Goal: Task Accomplishment & Management: Manage account settings

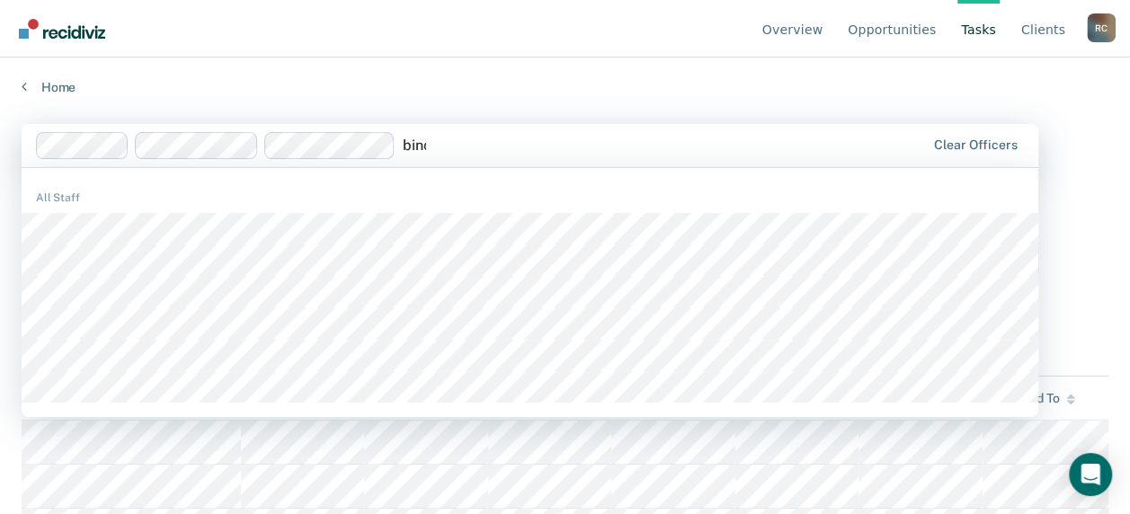
type input "binca"
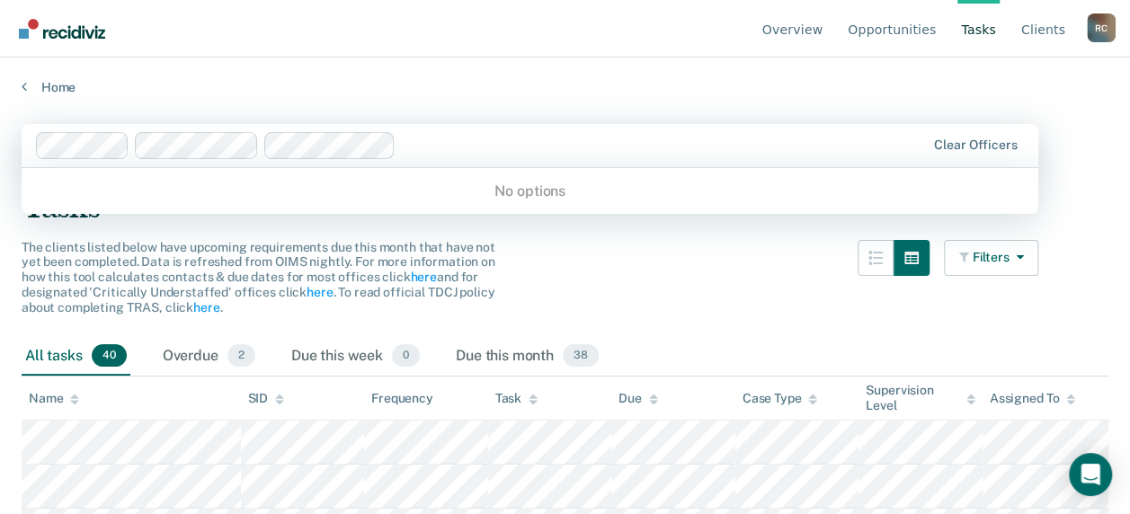
click at [1024, 149] on div "Clear officers" at bounding box center [975, 145] width 97 height 15
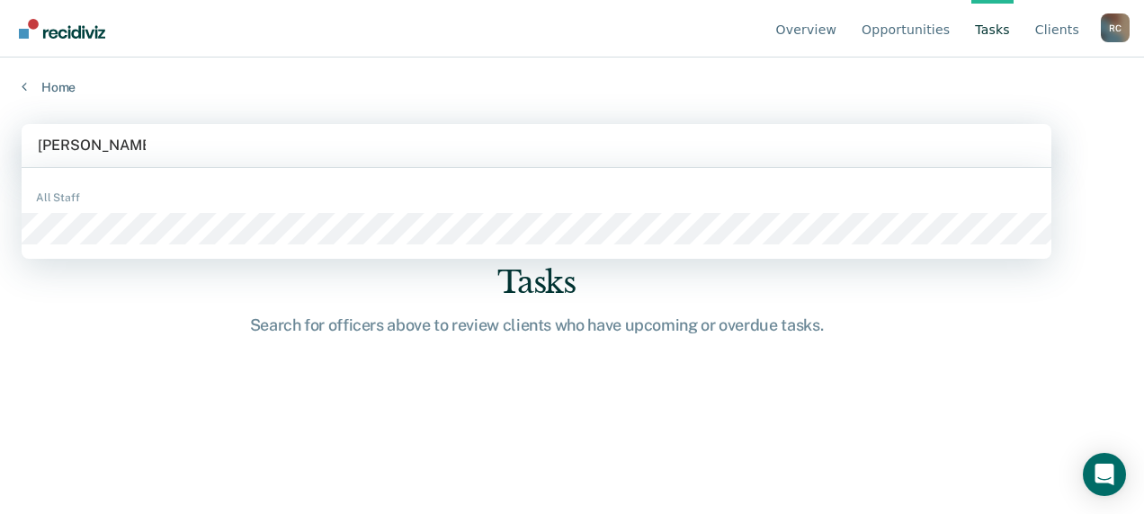
type input "[PERSON_NAME]"
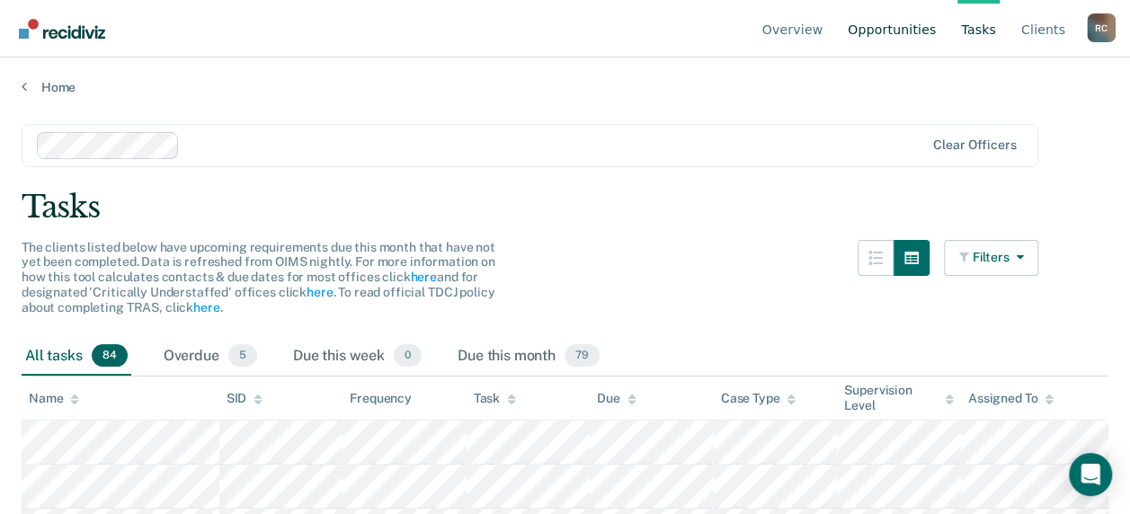
click at [898, 25] on link "Opportunities" at bounding box center [891, 29] width 95 height 58
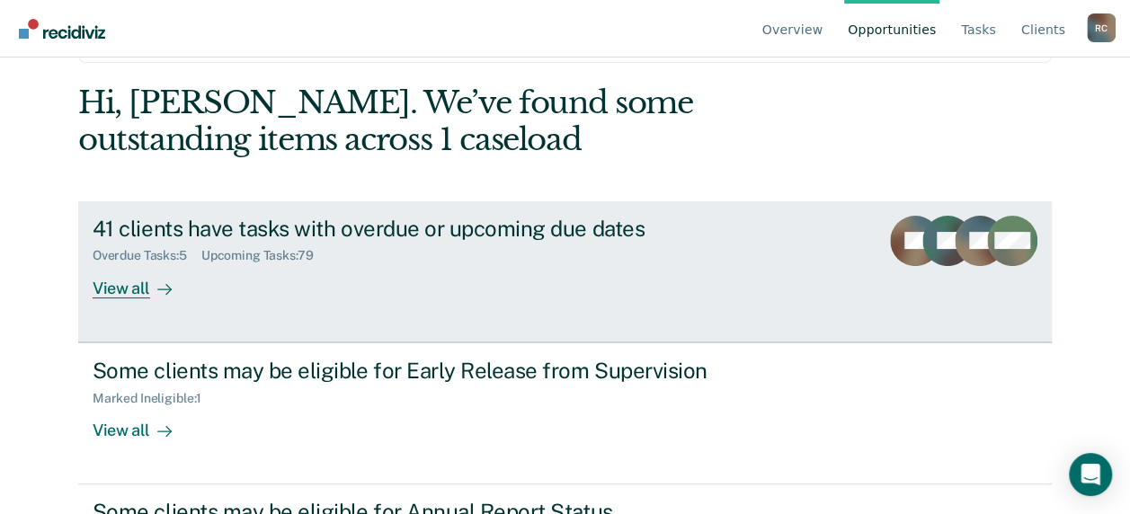
scroll to position [176, 0]
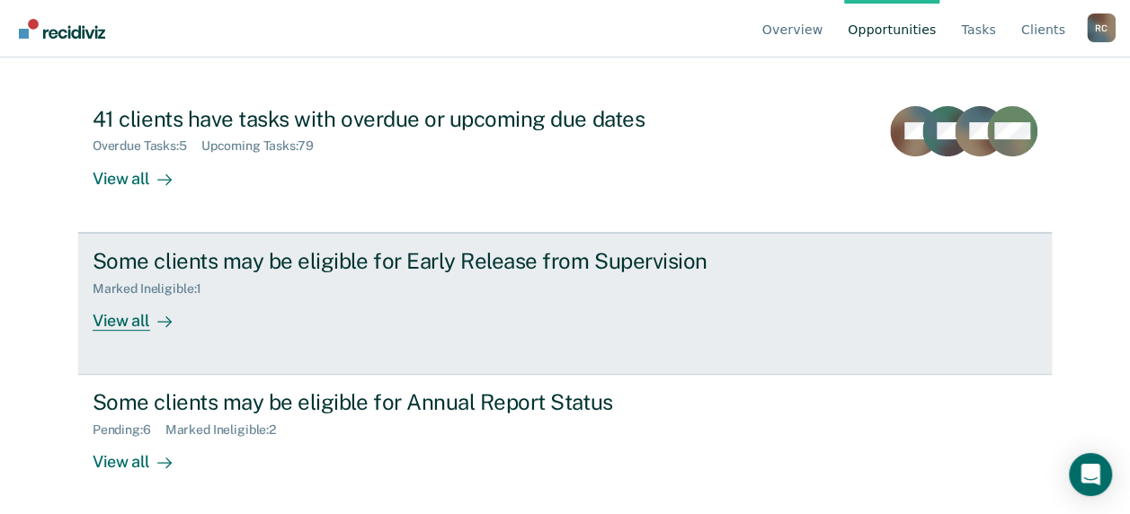
click at [114, 320] on div "View all" at bounding box center [143, 313] width 101 height 35
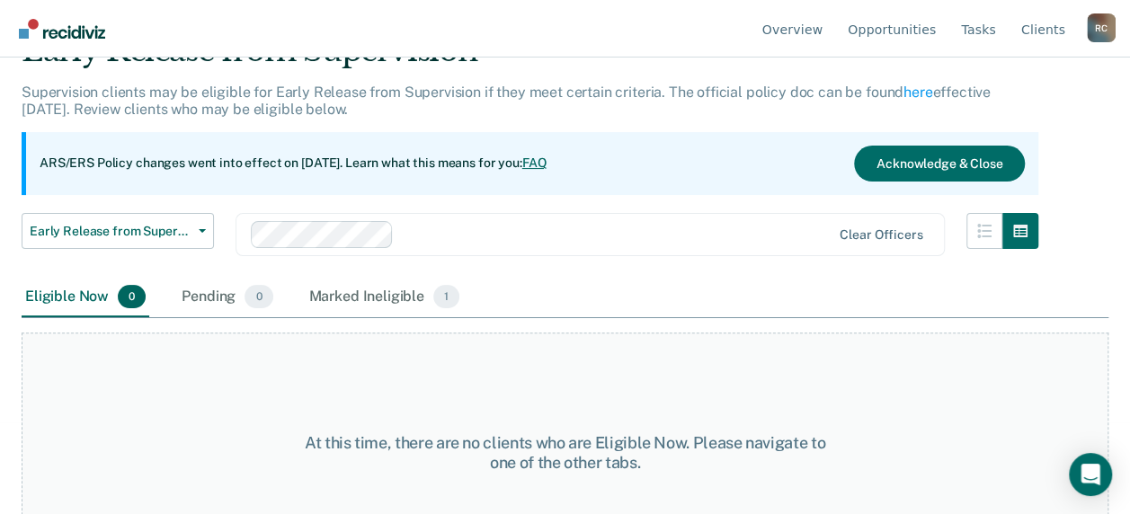
scroll to position [149, 0]
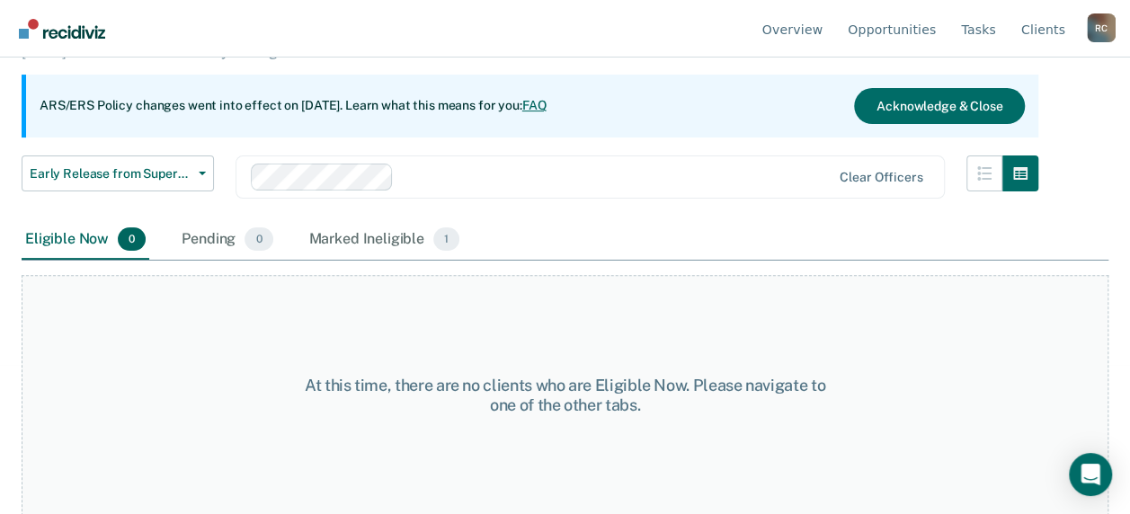
click at [374, 239] on div "Marked Ineligible 1" at bounding box center [385, 240] width 158 height 40
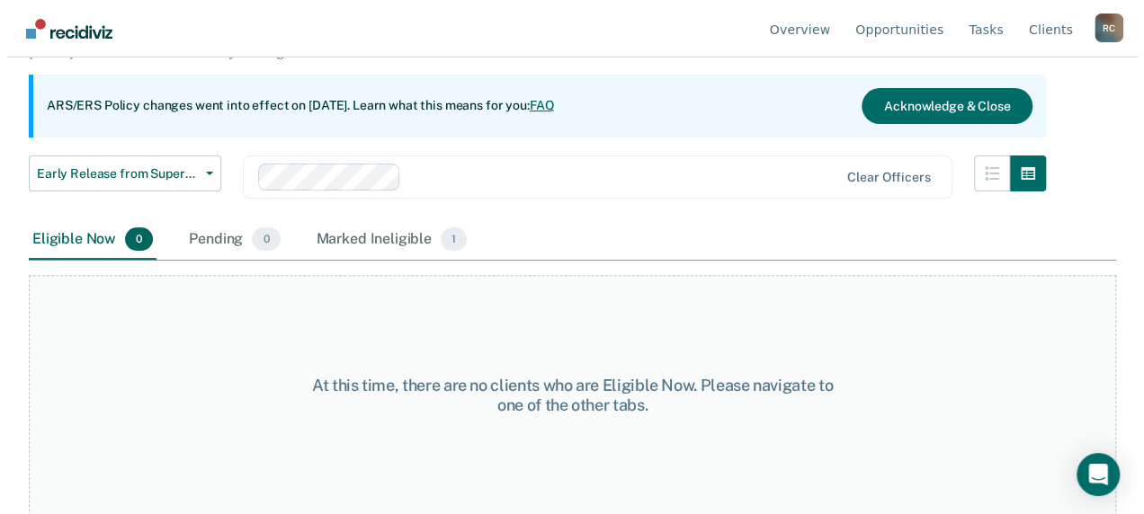
scroll to position [0, 0]
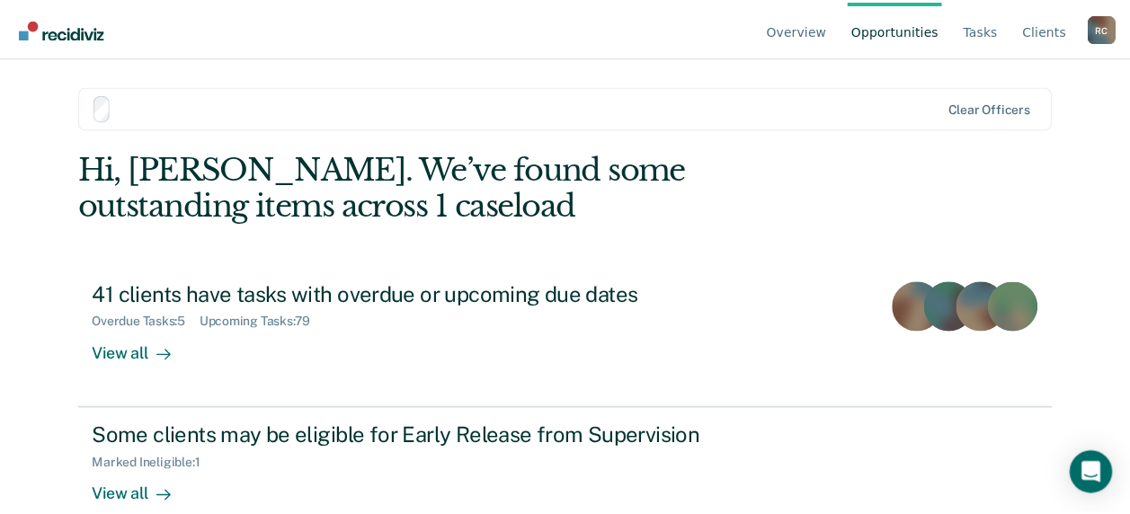
scroll to position [176, 0]
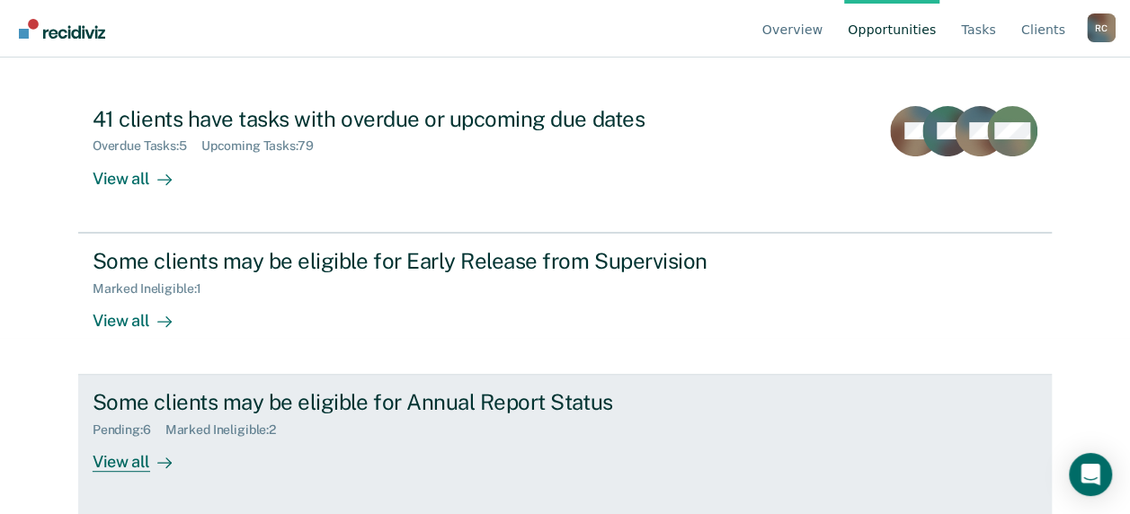
click at [117, 464] on div "View all" at bounding box center [143, 455] width 101 height 35
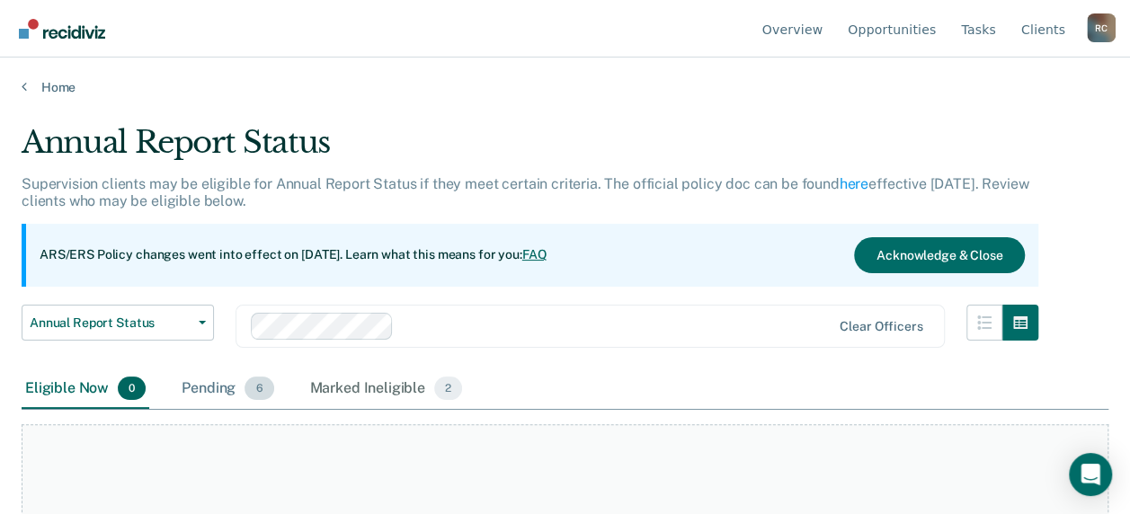
click at [213, 387] on div "Pending 6" at bounding box center [227, 390] width 99 height 40
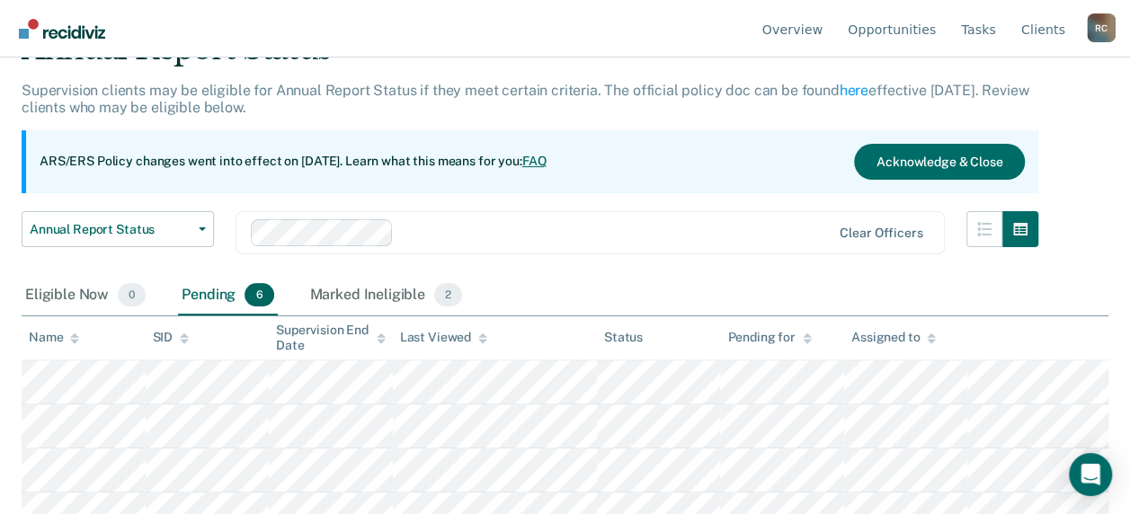
scroll to position [180, 0]
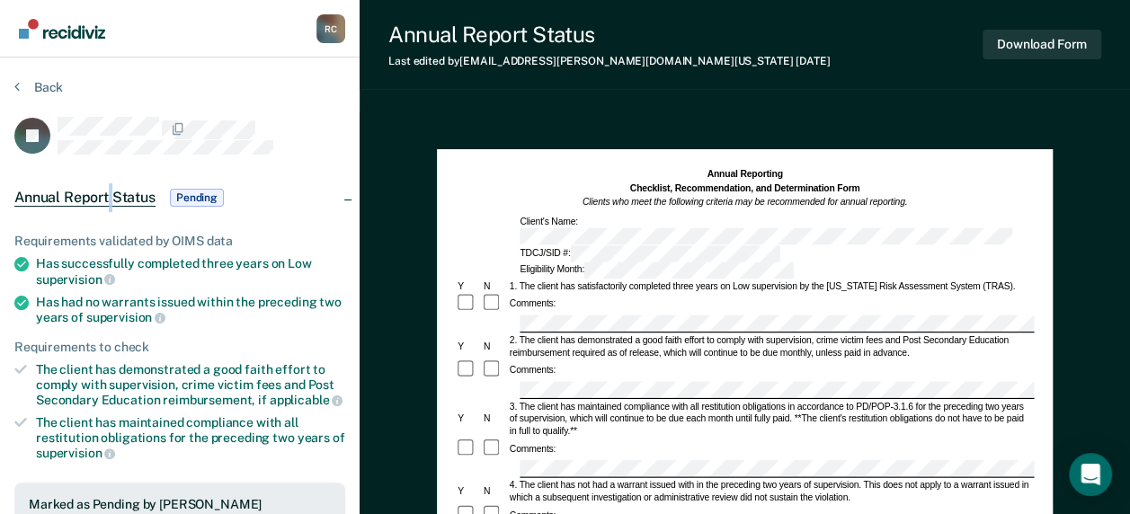
click at [111, 194] on span "Annual Report Status" at bounding box center [84, 198] width 141 height 18
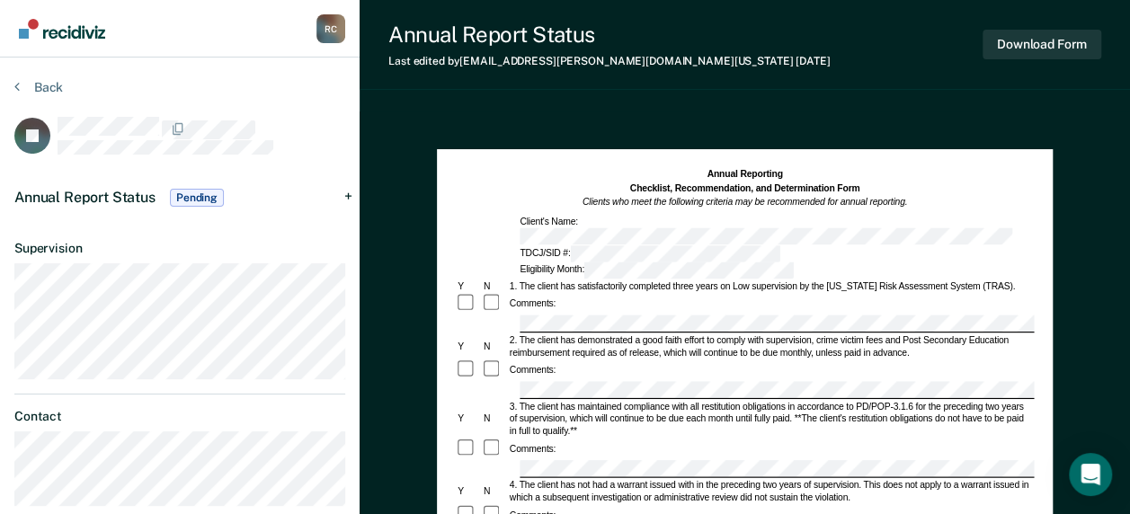
click at [347, 193] on div "Annual Report Status Pending" at bounding box center [180, 198] width 360 height 58
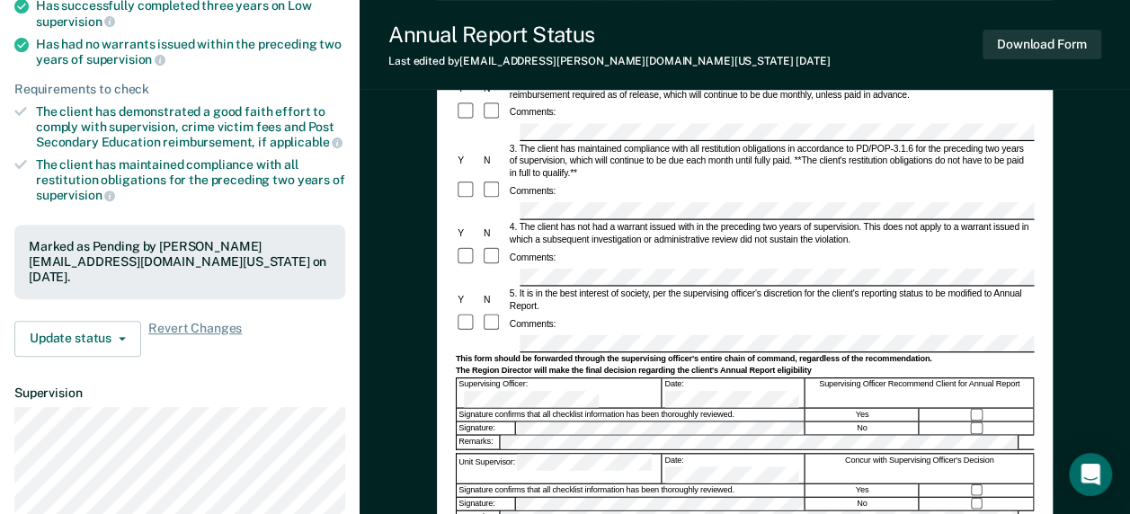
scroll to position [360, 0]
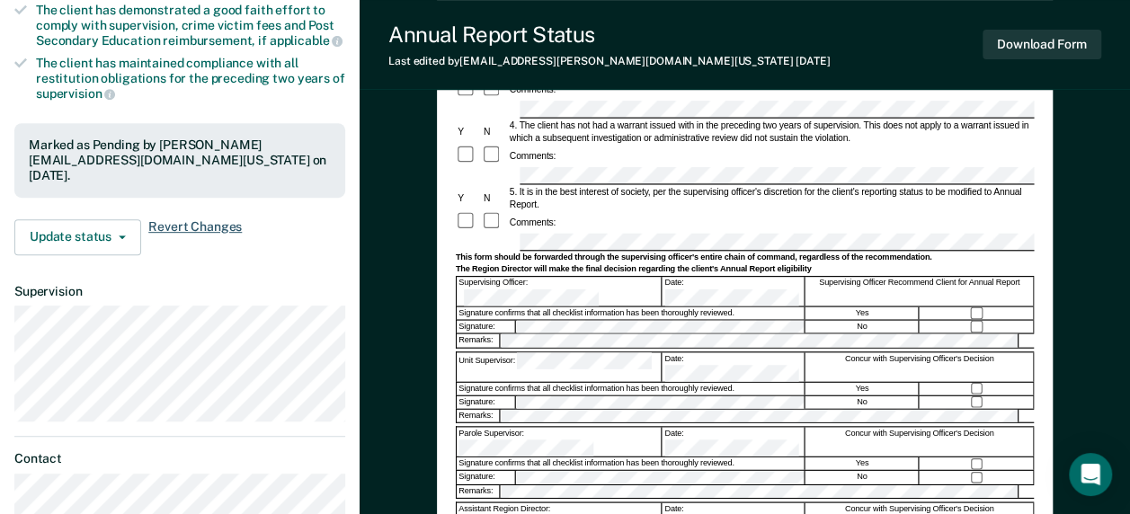
click at [194, 219] on span "Revert Changes" at bounding box center [195, 237] width 94 height 36
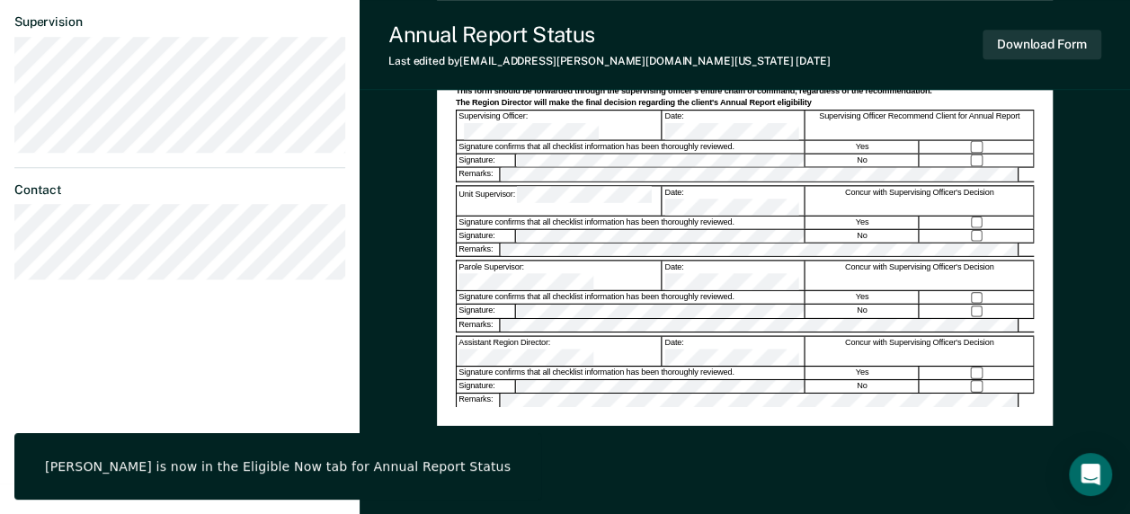
scroll to position [577, 0]
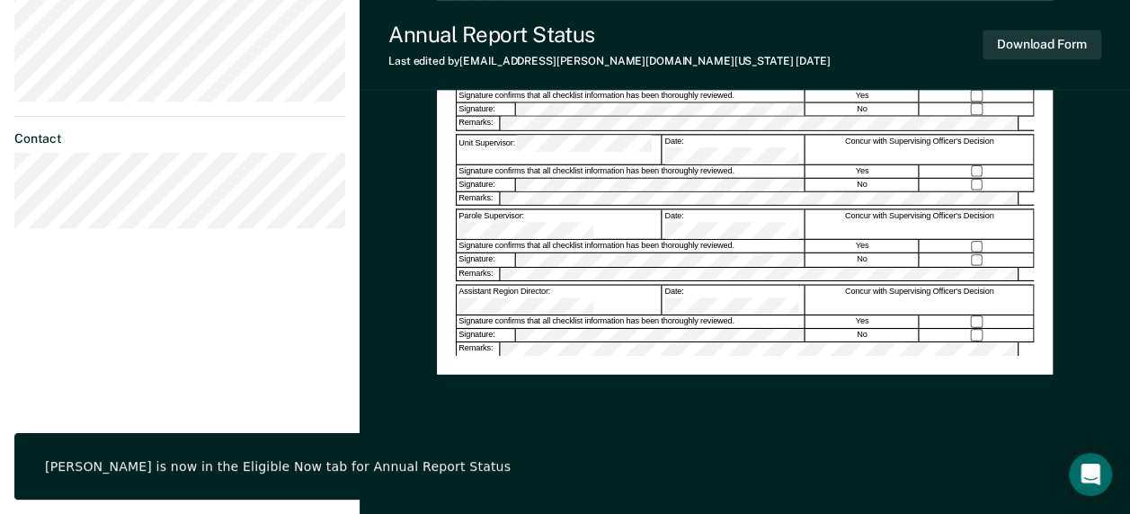
click at [240, 462] on div "[PERSON_NAME] is now in the Eligible Now tab for Annual Report Status" at bounding box center [278, 467] width 466 height 16
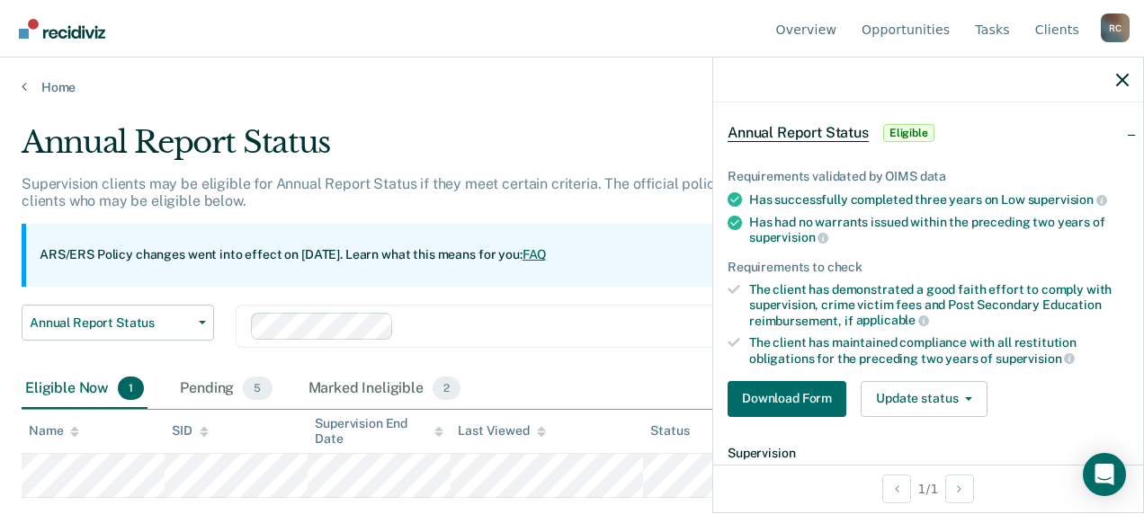
scroll to position [180, 0]
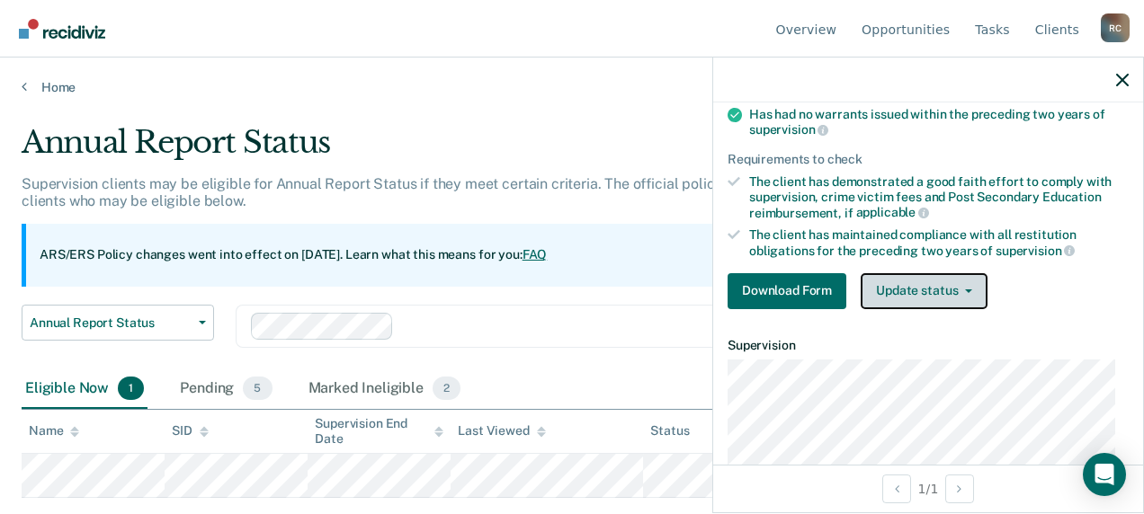
click at [948, 284] on button "Update status" at bounding box center [924, 291] width 127 height 36
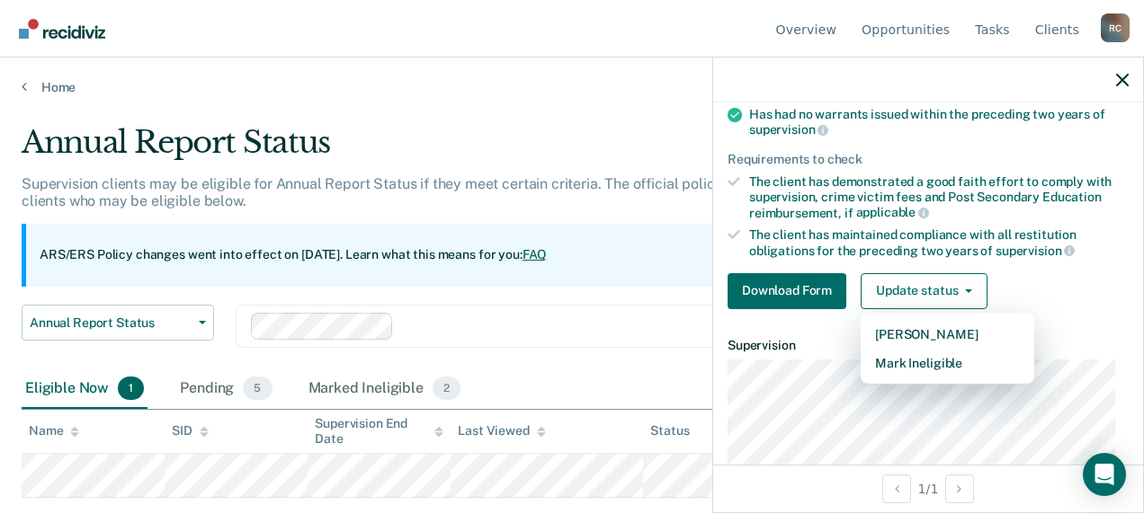
click at [494, 318] on div at bounding box center [548, 326] width 594 height 27
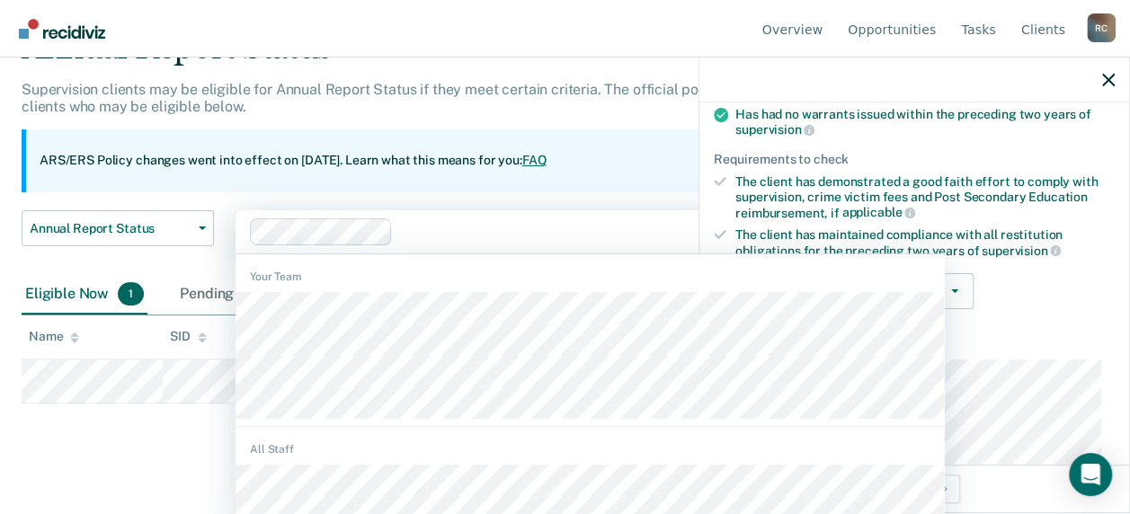
scroll to position [103, 0]
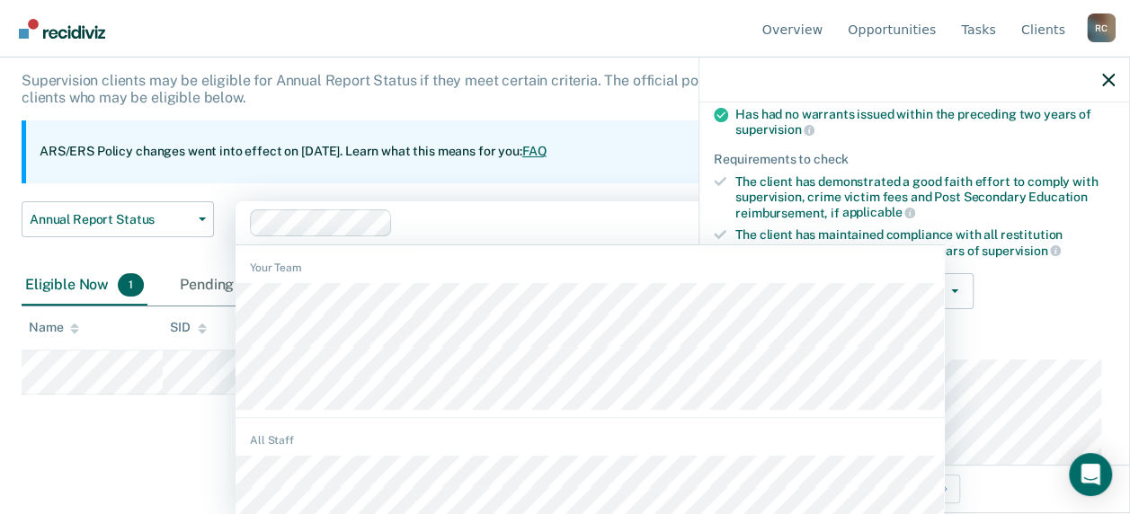
drag, startPoint x: 88, startPoint y: 448, endPoint x: 165, endPoint y: 442, distance: 77.5
click at [89, 411] on html "Looks like you’re using Internet Explorer 11. For faster loading and a better e…" at bounding box center [565, 154] width 1130 height 514
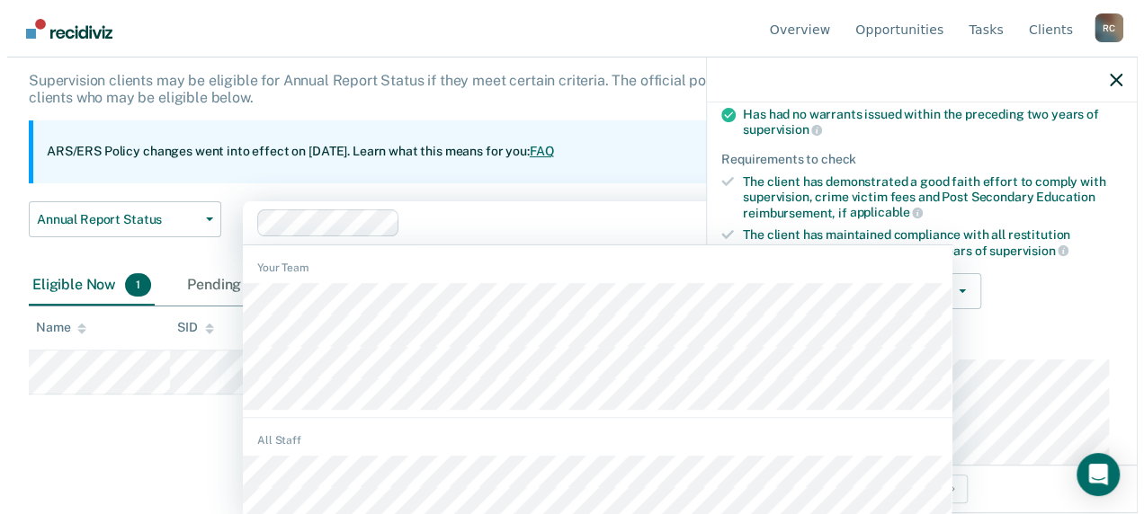
scroll to position [0, 0]
